Goal: Information Seeking & Learning: Learn about a topic

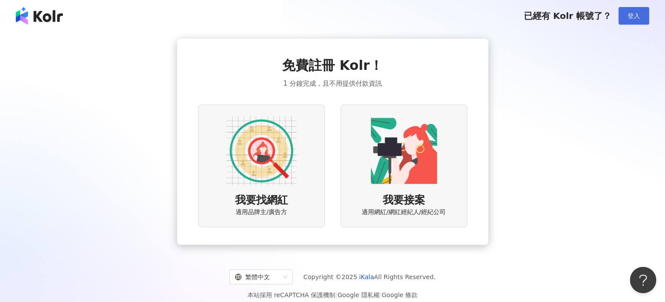
click at [639, 10] on button "登入" at bounding box center [633, 16] width 31 height 18
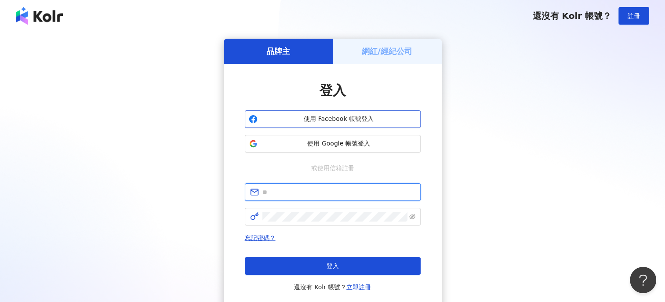
type input "**********"
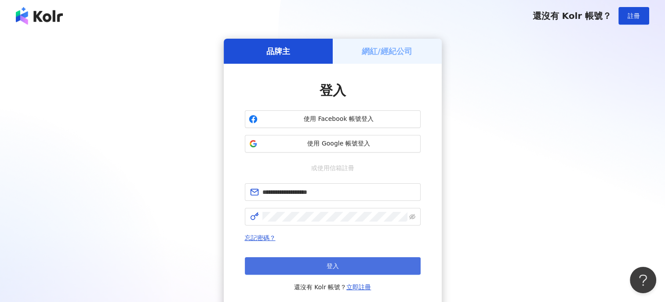
click at [314, 261] on button "登入" at bounding box center [333, 266] width 176 height 18
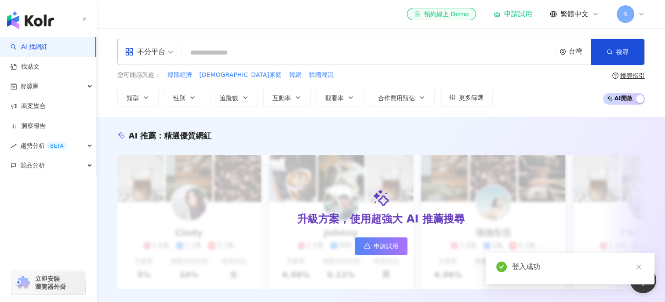
click at [145, 51] on div "不分平台" at bounding box center [145, 52] width 40 height 14
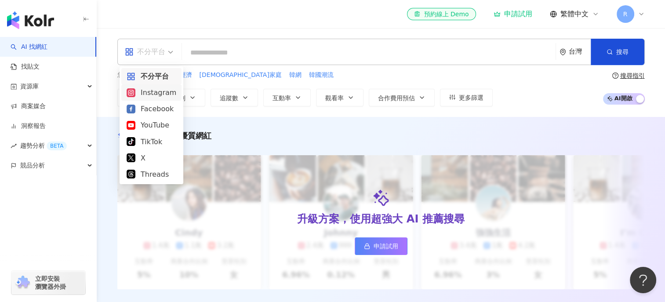
click at [156, 91] on div "Instagram" at bounding box center [152, 92] width 50 height 11
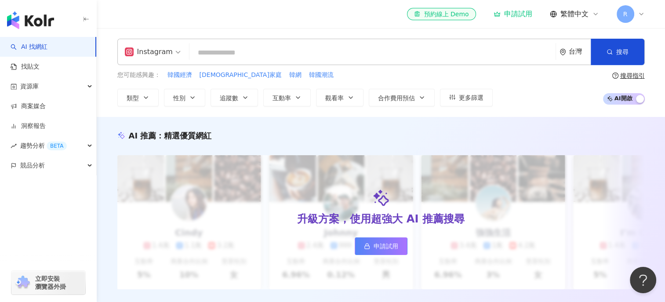
click at [234, 49] on input "search" at bounding box center [372, 52] width 359 height 17
click at [178, 96] on span "性別" at bounding box center [179, 97] width 12 height 7
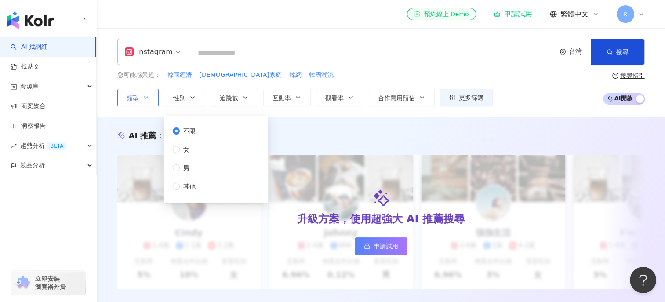
click at [144, 97] on icon "button" at bounding box center [146, 98] width 4 height 2
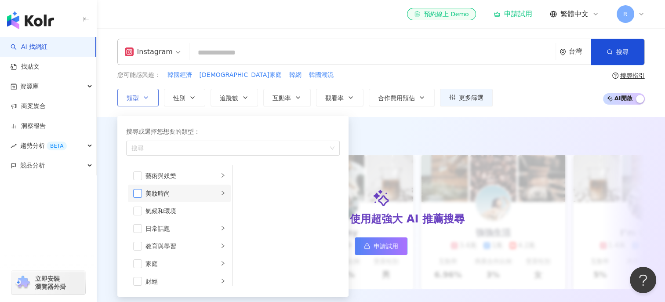
click at [141, 191] on span "button" at bounding box center [137, 193] width 9 height 9
click at [220, 190] on icon "right" at bounding box center [222, 192] width 5 height 5
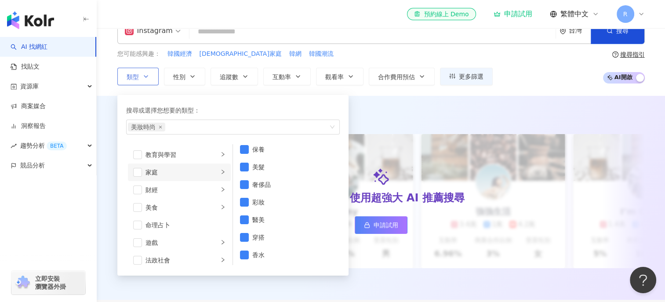
scroll to position [70, 0]
click at [175, 173] on div "家庭" at bounding box center [181, 172] width 73 height 10
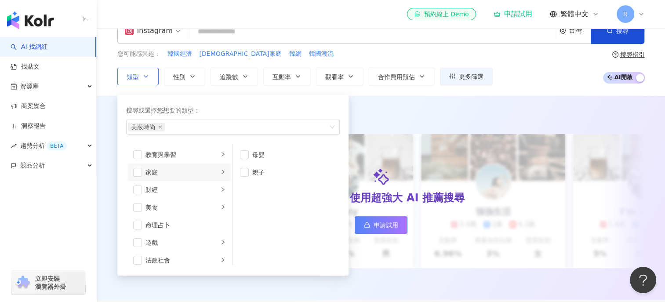
scroll to position [0, 0]
click at [244, 154] on span "button" at bounding box center [244, 154] width 9 height 9
click at [386, 106] on div "AI 推薦 ： 精選優質網紅 升級方案，使用超強大 AI 推薦搜尋 申請試用 Cindy 1.4萬 1.1萬 3.2萬 互動率 5% 商業合作比例 10% 受…" at bounding box center [381, 198] width 568 height 204
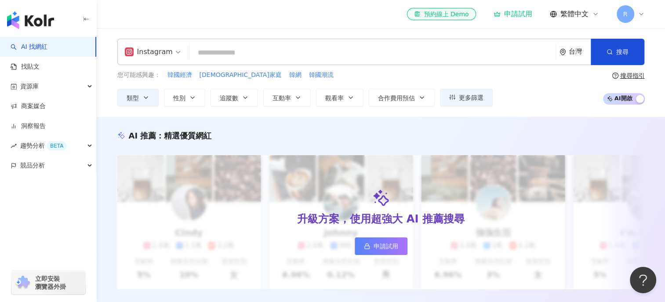
click at [235, 51] on input "search" at bounding box center [372, 52] width 359 height 17
type input "*"
type input "**"
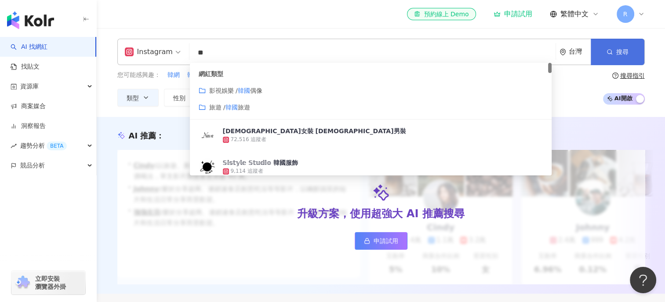
click at [631, 47] on button "搜尋" at bounding box center [618, 52] width 54 height 26
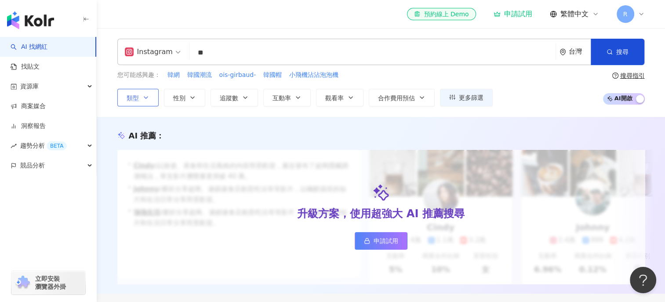
click at [142, 94] on icon "button" at bounding box center [145, 97] width 7 height 7
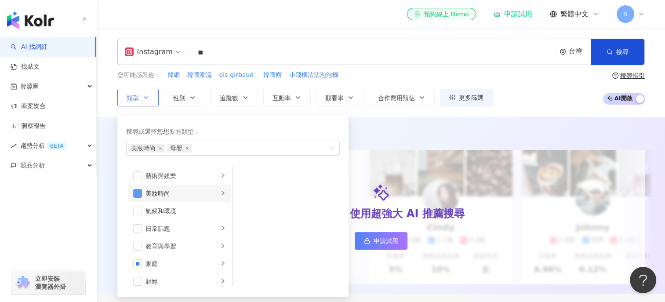
click at [138, 195] on span "button" at bounding box center [137, 193] width 9 height 9
click at [392, 83] on div "您可能感興趣： 韓網 韓國潮流 ois-girbaud- 韓國帽 小飛機沾沾泡泡機 類型 搜尋或選擇您想要的類型： 母嬰 藝術與娛樂 美妝時尚 氣候和環境 日…" at bounding box center [304, 88] width 375 height 36
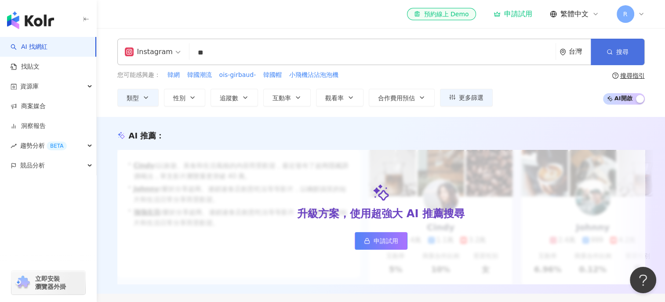
click at [610, 59] on button "搜尋" at bounding box center [618, 52] width 54 height 26
click at [618, 48] on span "搜尋" at bounding box center [622, 51] width 12 height 7
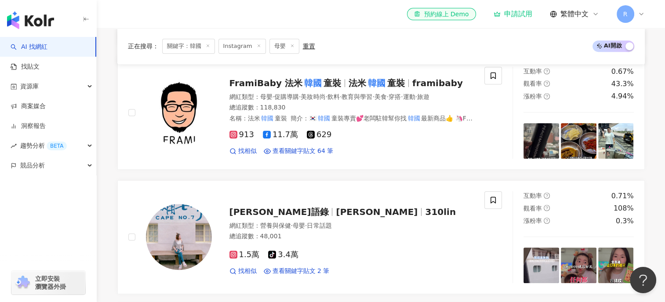
scroll to position [398, 0]
click at [247, 217] on span "Lin語錄" at bounding box center [278, 212] width 99 height 11
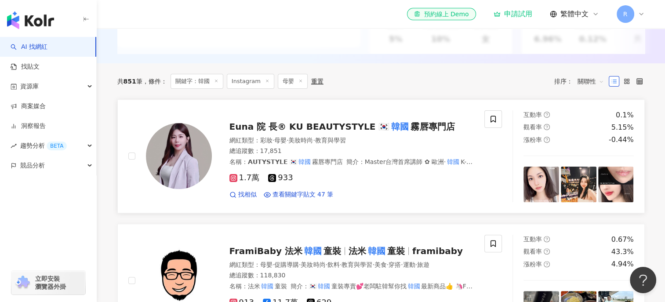
click at [410, 132] on span "霧唇專門店" at bounding box center [432, 126] width 44 height 11
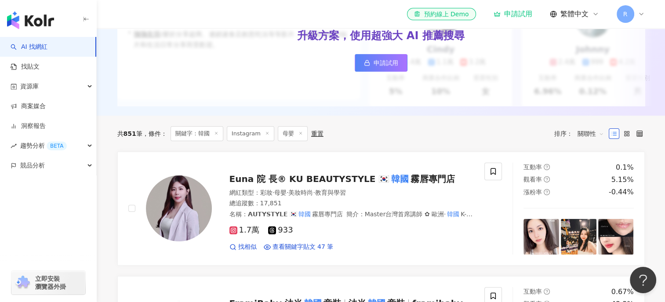
click at [215, 135] on icon at bounding box center [216, 133] width 4 height 4
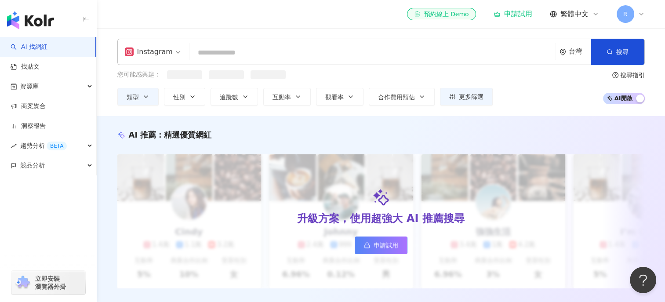
click at [221, 52] on input "search" at bounding box center [372, 52] width 359 height 17
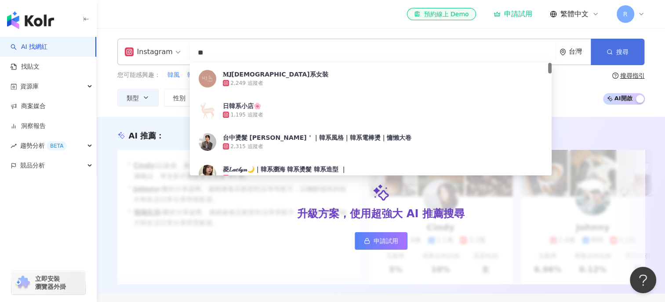
type input "**"
click at [626, 50] on span "搜尋" at bounding box center [622, 51] width 12 height 7
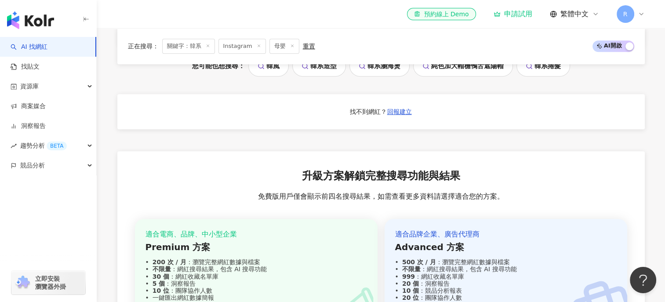
scroll to position [942, 0]
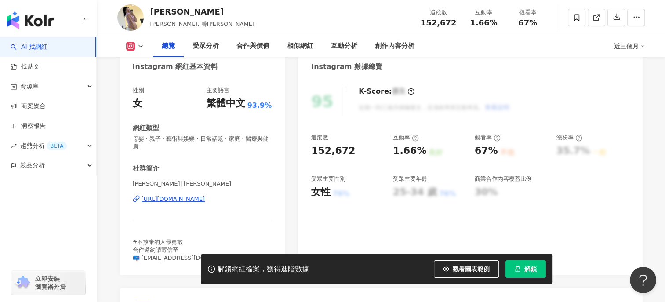
scroll to position [131, 0]
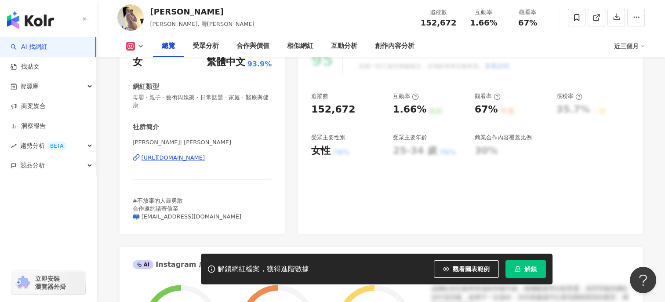
click at [205, 158] on div "https://www.instagram.com/vinolai/" at bounding box center [173, 158] width 64 height 8
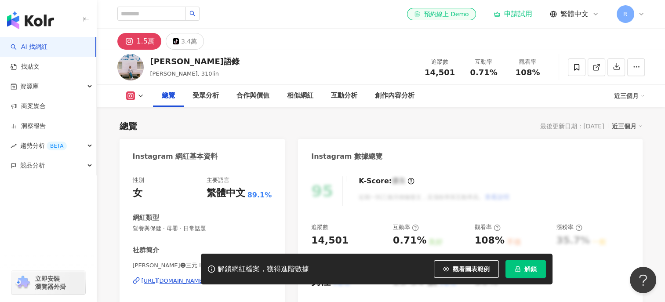
scroll to position [87, 0]
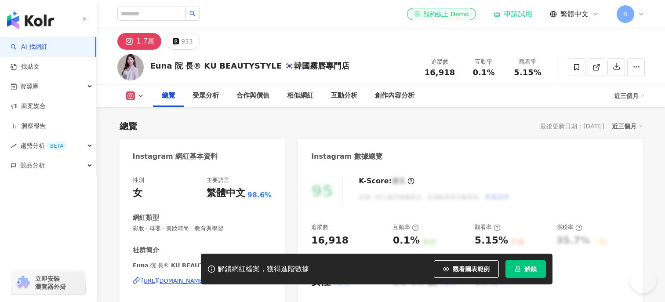
click at [205, 277] on div "https://www.instagram.com/ku__beautystyle/" at bounding box center [173, 281] width 64 height 8
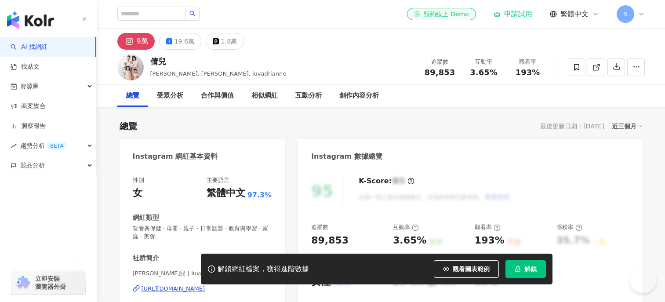
scroll to position [132, 0]
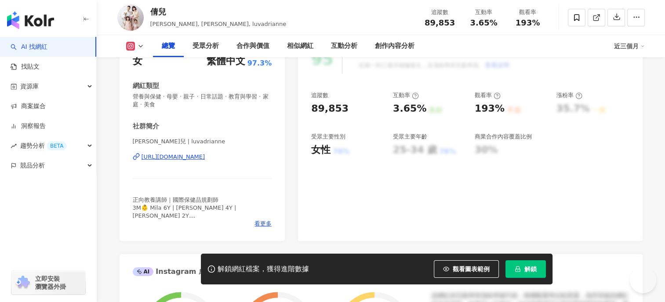
click at [205, 156] on div "[URL][DOMAIN_NAME]" at bounding box center [173, 157] width 64 height 8
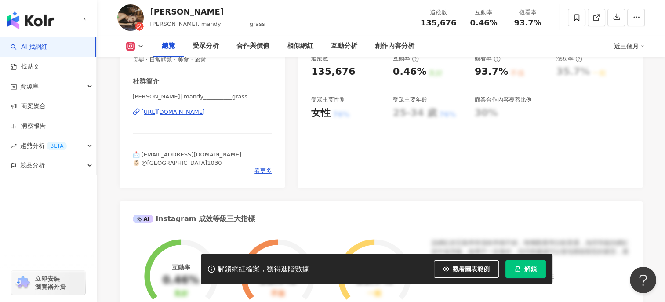
scroll to position [172, 0]
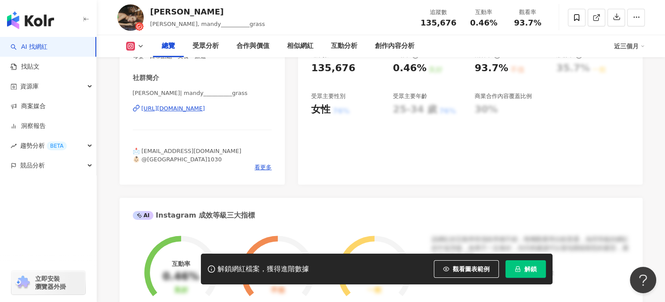
click at [205, 106] on div "https://www.instagram.com/mandy__________grass/" at bounding box center [173, 109] width 64 height 8
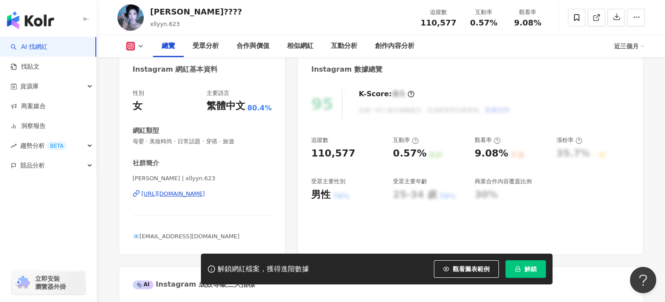
scroll to position [87, 0]
click at [205, 196] on div "[URL][DOMAIN_NAME]" at bounding box center [173, 193] width 64 height 8
